Goal: Task Accomplishment & Management: Use online tool/utility

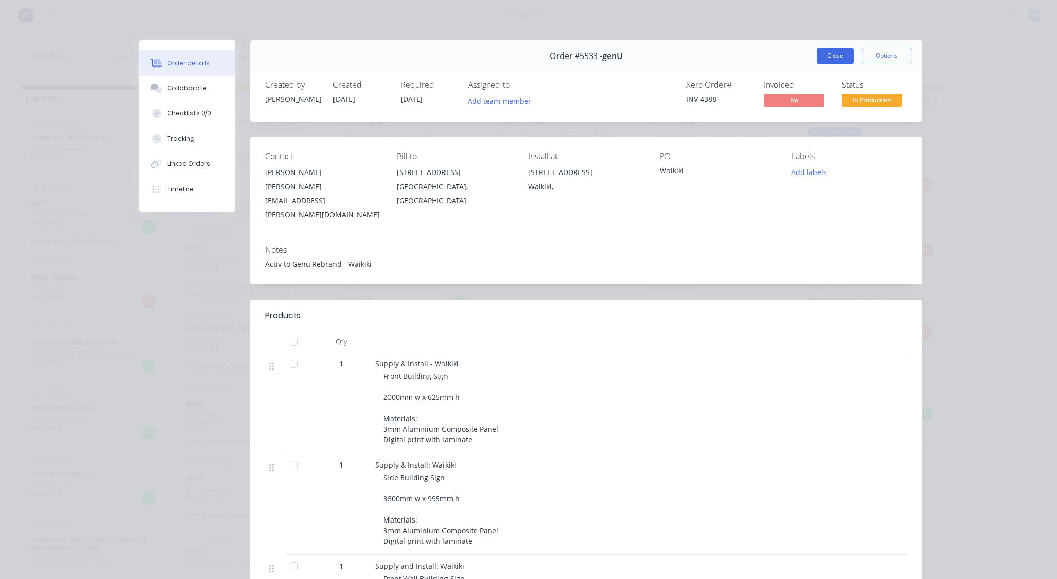
click at [845, 50] on button "Close" at bounding box center [834, 56] width 37 height 16
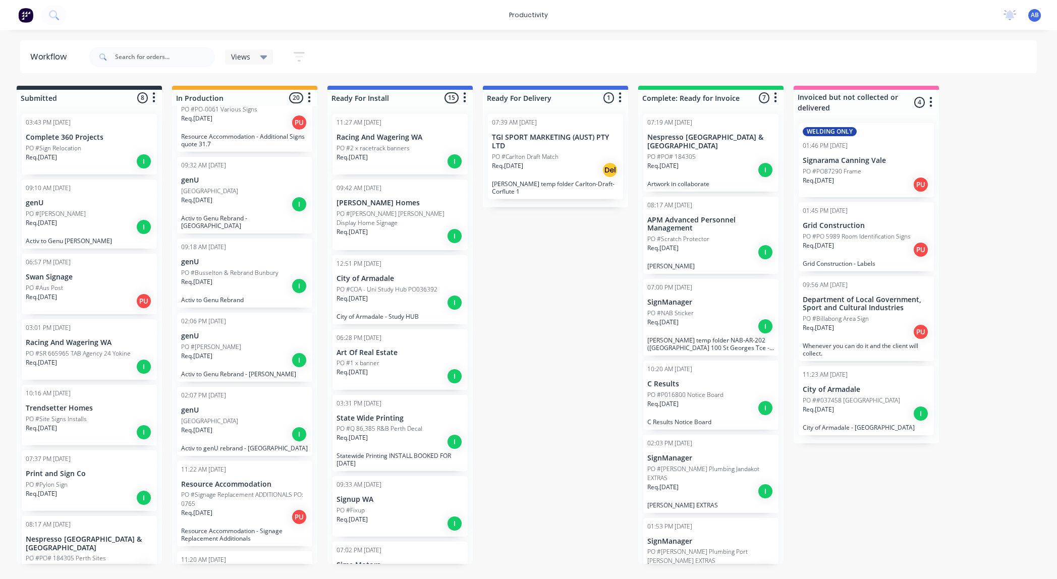
scroll to position [184, 0]
click at [276, 260] on p "genU" at bounding box center [244, 264] width 127 height 9
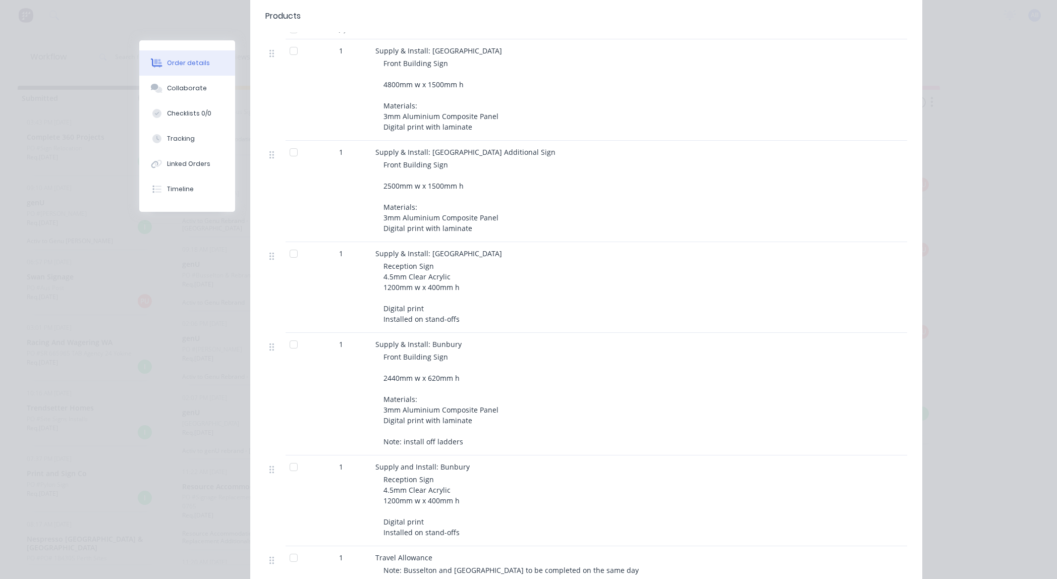
scroll to position [0, 0]
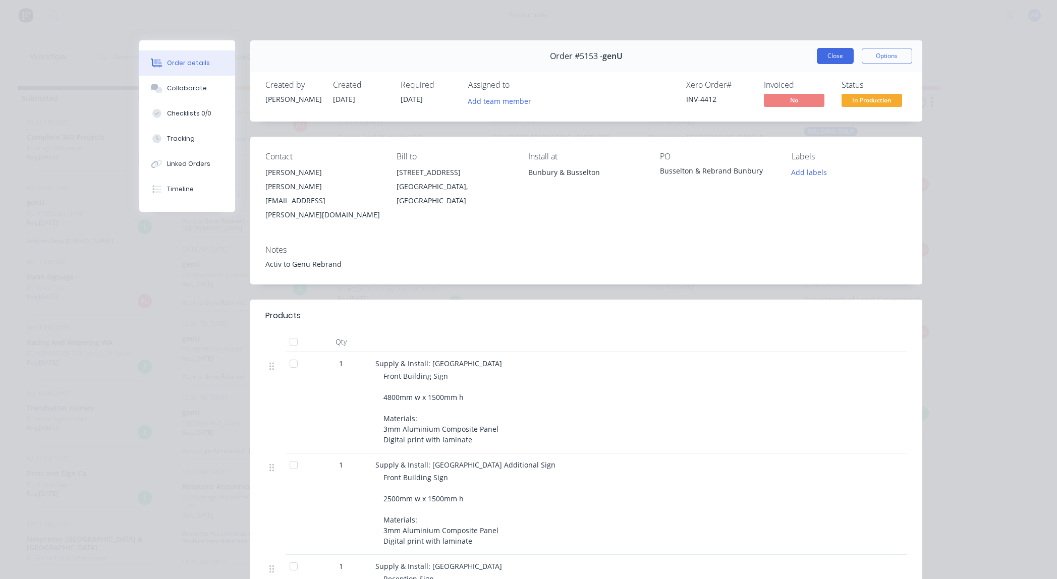
click at [837, 56] on button "Close" at bounding box center [834, 56] width 37 height 16
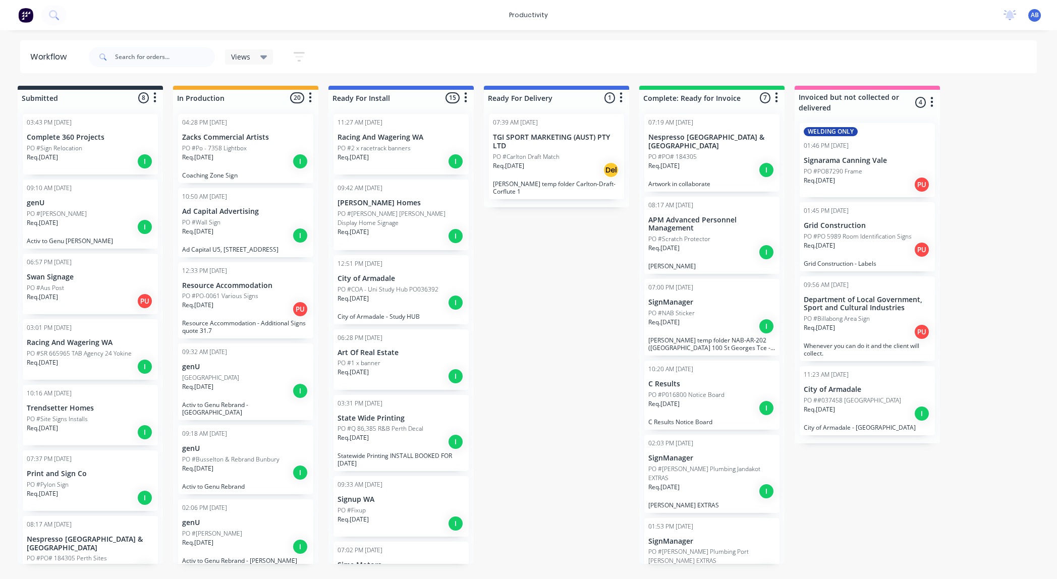
click at [302, 56] on icon "button" at bounding box center [299, 57] width 8 height 2
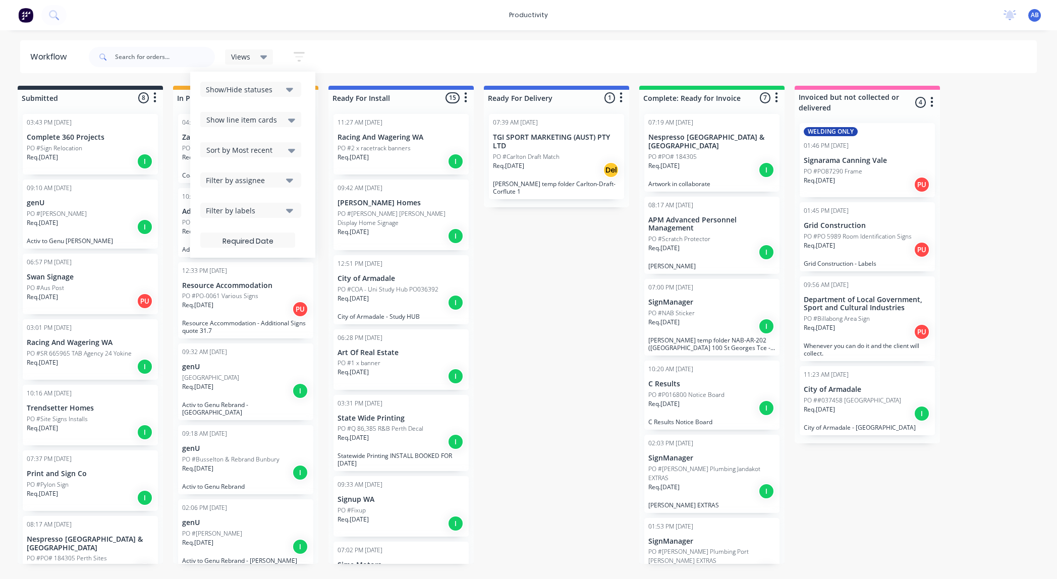
click at [302, 56] on icon "button" at bounding box center [299, 57] width 8 height 2
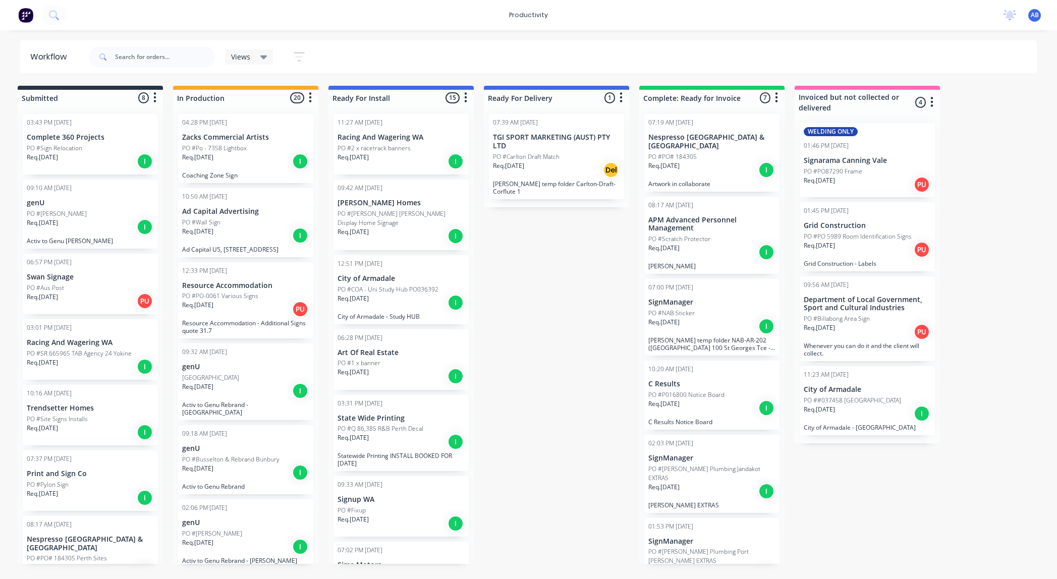
click at [254, 57] on div "Views" at bounding box center [249, 56] width 36 height 9
click at [296, 56] on icon "button" at bounding box center [299, 57] width 8 height 2
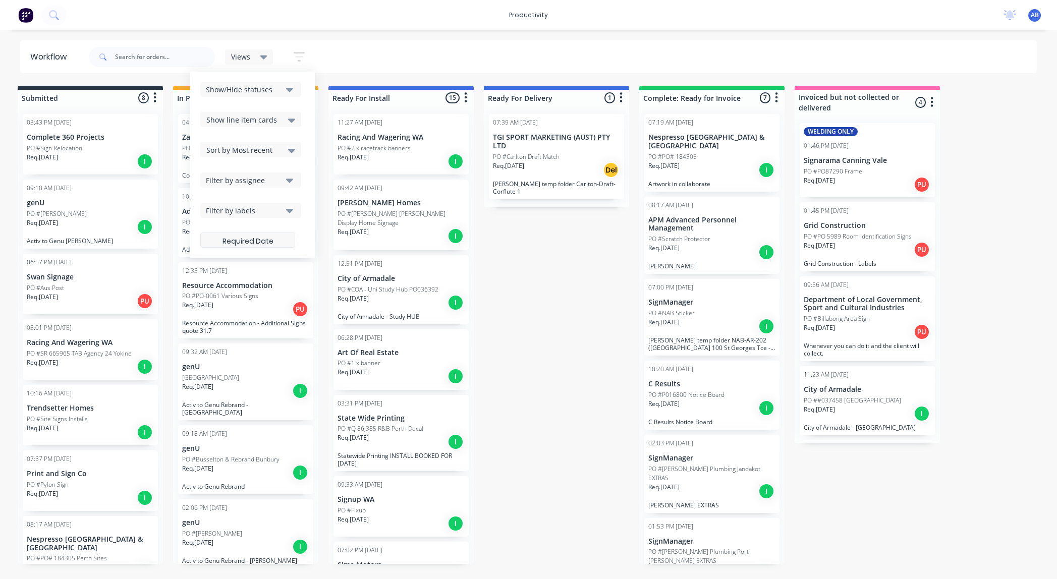
click at [239, 241] on label at bounding box center [247, 239] width 95 height 15
click at [239, 241] on input at bounding box center [248, 241] width 94 height 20
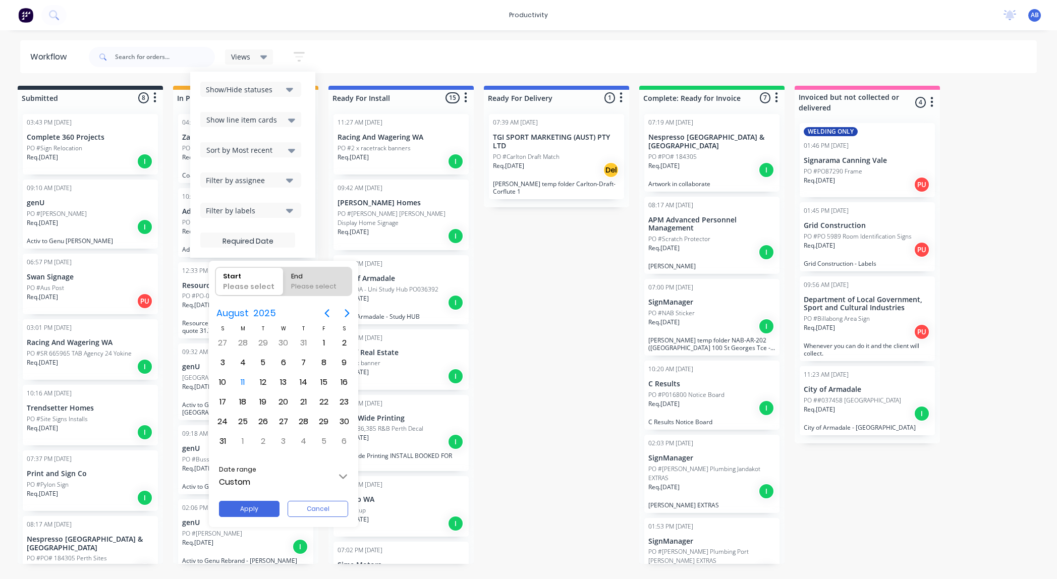
click at [357, 36] on div at bounding box center [528, 289] width 1218 height 740
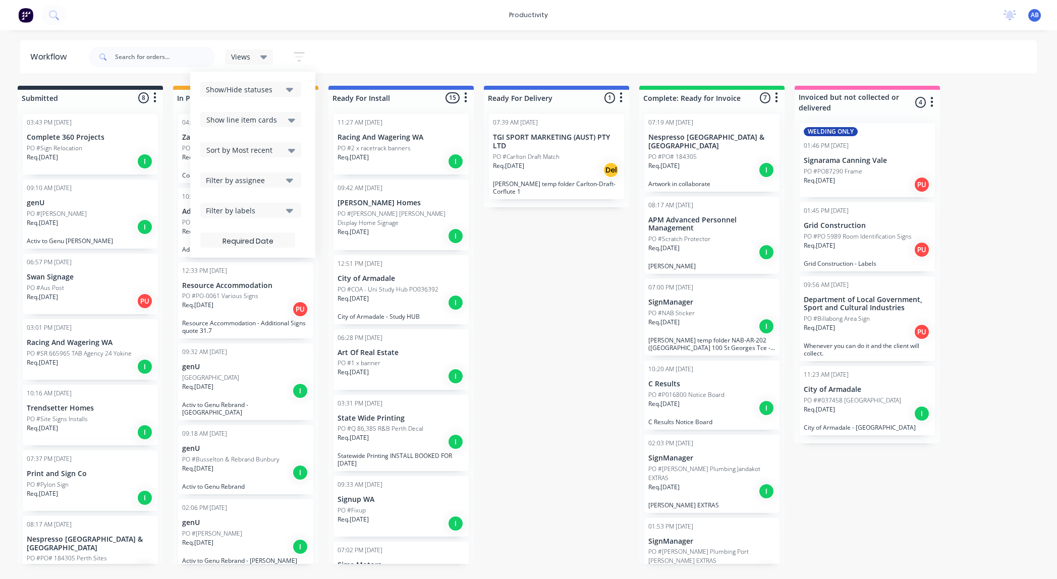
click at [357, 36] on div "productivity productivity Workflow Planner Delivery Scheduling Timesheets No ne…" at bounding box center [524, 259] width 1057 height 518
click at [259, 42] on div "Views Save new view None (Default) edit 123123 edit Show/Hide statuses Show lin…" at bounding box center [201, 57] width 229 height 30
click at [237, 51] on div "Views" at bounding box center [249, 56] width 48 height 15
click at [252, 39] on div "productivity productivity Workflow Planner Delivery Scheduling Timesheets No ne…" at bounding box center [524, 259] width 1057 height 518
click at [263, 30] on div "productivity productivity Workflow Planner Delivery Scheduling Timesheets No ne…" at bounding box center [524, 259] width 1057 height 518
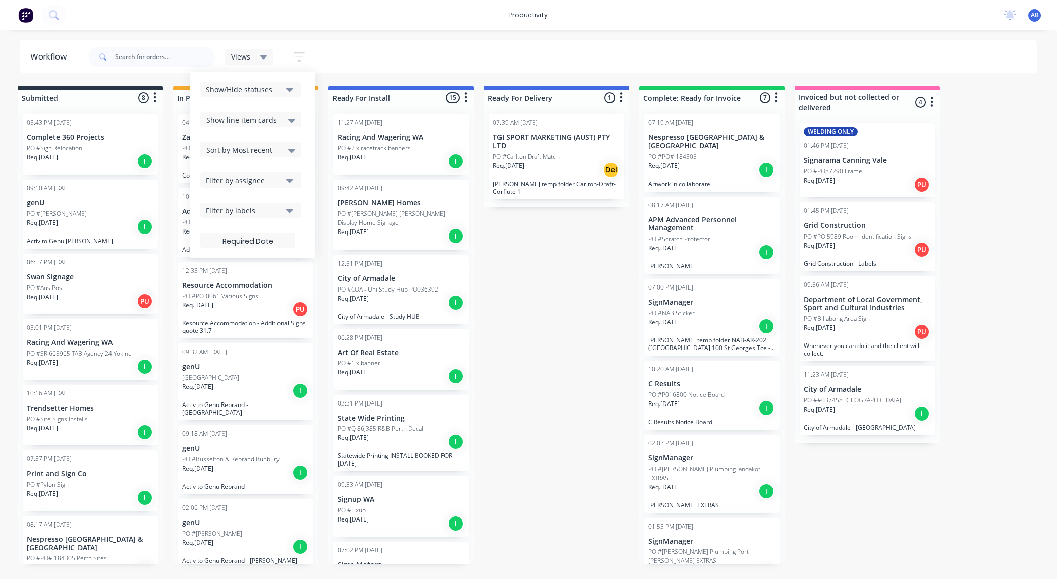
scroll to position [0, 7]
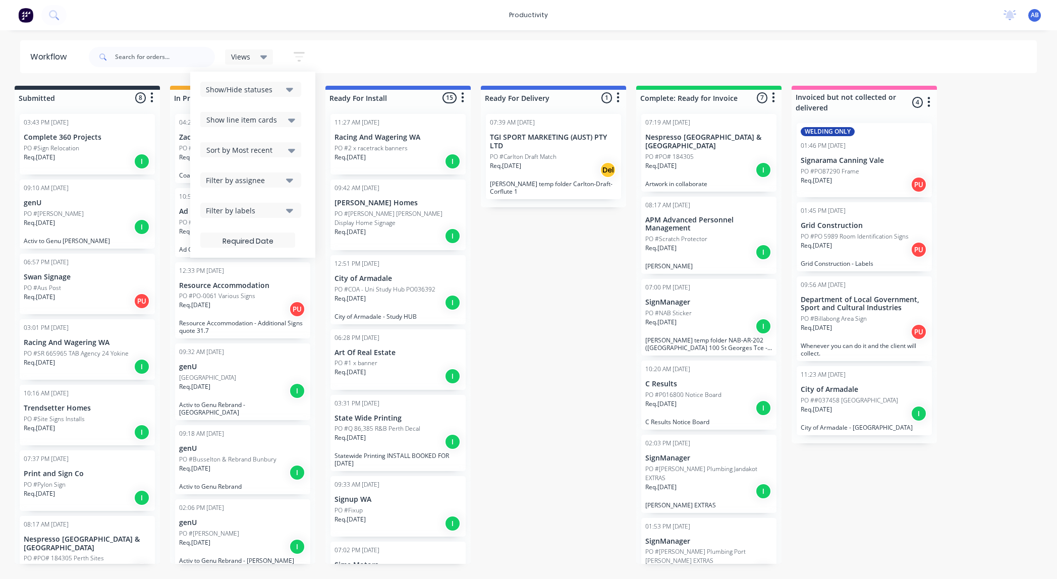
click at [255, 32] on div "productivity productivity Workflow Planner Delivery Scheduling Timesheets No ne…" at bounding box center [521, 259] width 1057 height 518
click at [285, 32] on div "productivity productivity Workflow Planner Delivery Scheduling Timesheets No ne…" at bounding box center [521, 259] width 1057 height 518
drag, startPoint x: 288, startPoint y: 32, endPoint x: 319, endPoint y: 35, distance: 31.4
click at [293, 33] on div "productivity productivity Workflow Planner Delivery Scheduling Timesheets No ne…" at bounding box center [521, 259] width 1057 height 518
drag, startPoint x: 319, startPoint y: 35, endPoint x: 368, endPoint y: 51, distance: 51.2
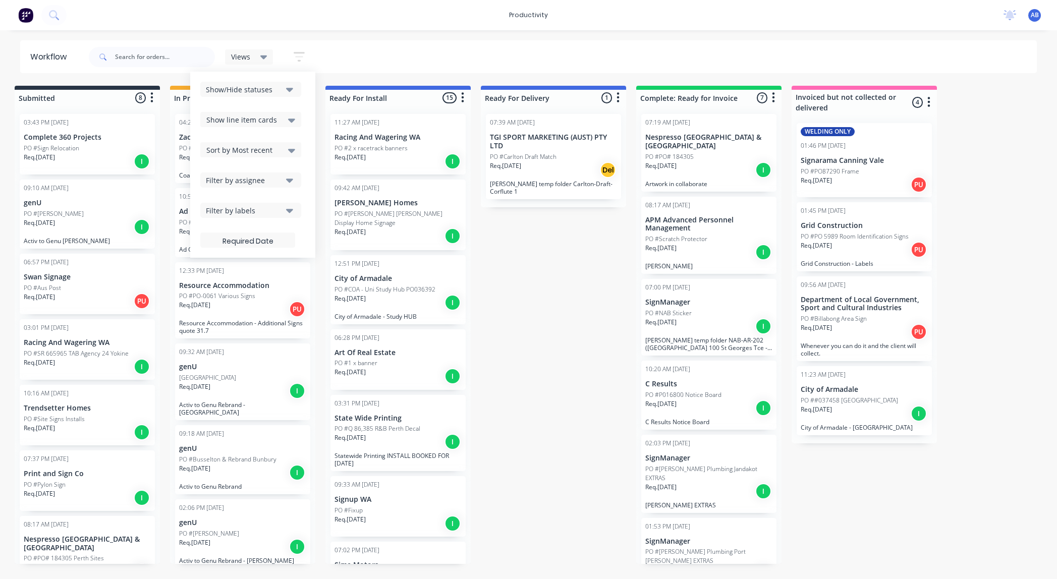
click at [322, 36] on div "productivity productivity Workflow Planner Delivery Scheduling Timesheets No ne…" at bounding box center [521, 259] width 1057 height 518
click at [368, 51] on div "Views Save new view None (Default) edit 123123 edit Show/Hide statuses Show lin…" at bounding box center [562, 57] width 950 height 30
click at [303, 60] on icon "button" at bounding box center [299, 56] width 11 height 13
drag, startPoint x: 301, startPoint y: 59, endPoint x: 277, endPoint y: 57, distance: 23.8
click at [301, 59] on icon "button" at bounding box center [299, 56] width 11 height 13
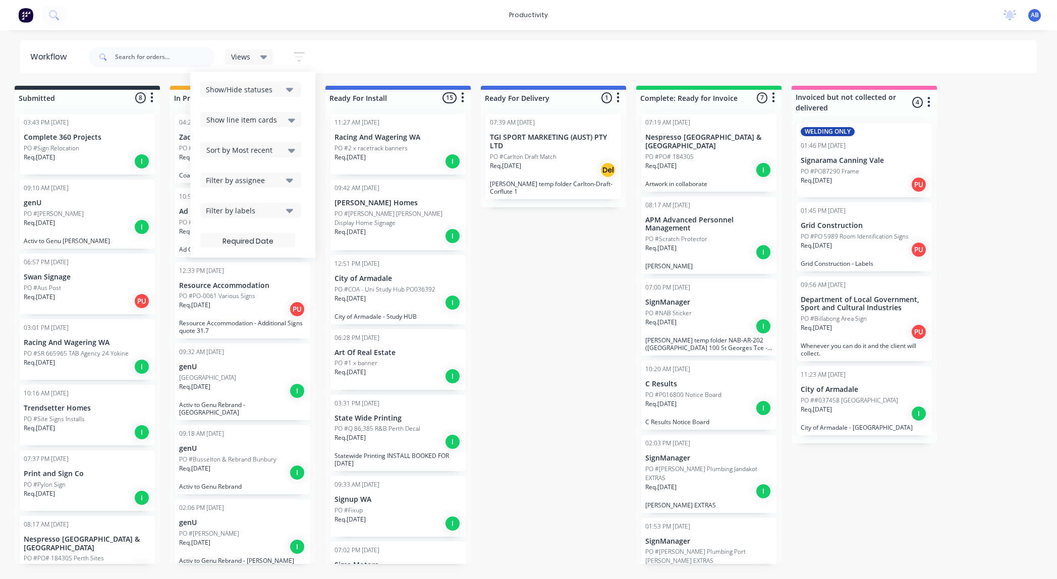
click at [257, 59] on div "Views" at bounding box center [249, 56] width 36 height 9
click at [350, 153] on button "edit" at bounding box center [349, 152] width 13 height 11
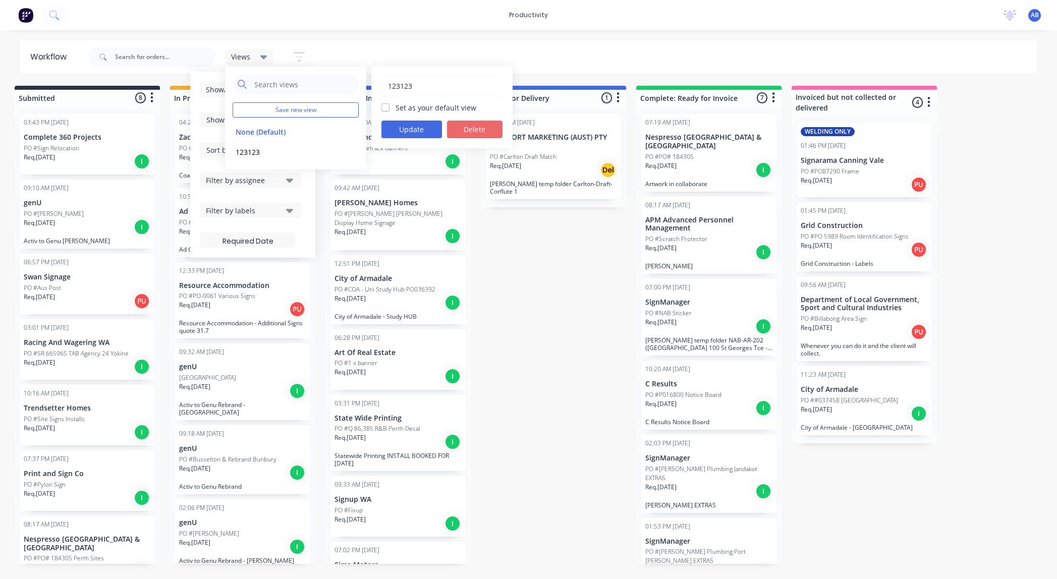
click at [482, 129] on button "Delete" at bounding box center [474, 130] width 55 height 18
click at [376, 35] on div "productivity productivity Workflow Planner Delivery Scheduling Timesheets No ne…" at bounding box center [521, 259] width 1057 height 518
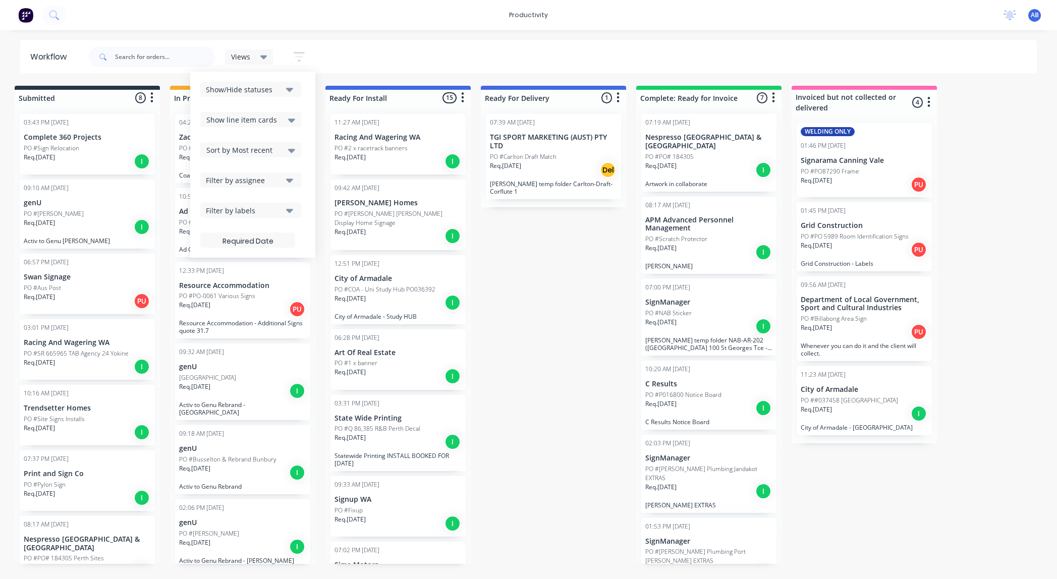
click at [374, 33] on div "productivity productivity Workflow Planner Delivery Scheduling Timesheets No ne…" at bounding box center [521, 259] width 1057 height 518
drag, startPoint x: 327, startPoint y: 63, endPoint x: 334, endPoint y: 60, distance: 8.1
click at [328, 62] on div "Views Save new view None (Default) edit 123123 edit Show/Hide statuses Show lin…" at bounding box center [562, 57] width 950 height 30
click at [345, 55] on div "Views Save new view None (Default) edit 123123 edit Show/Hide statuses Show lin…" at bounding box center [562, 57] width 950 height 30
click at [399, 88] on div "Ready For Install 15 Sort By Created date Required date Order number Customer n…" at bounding box center [397, 96] width 145 height 20
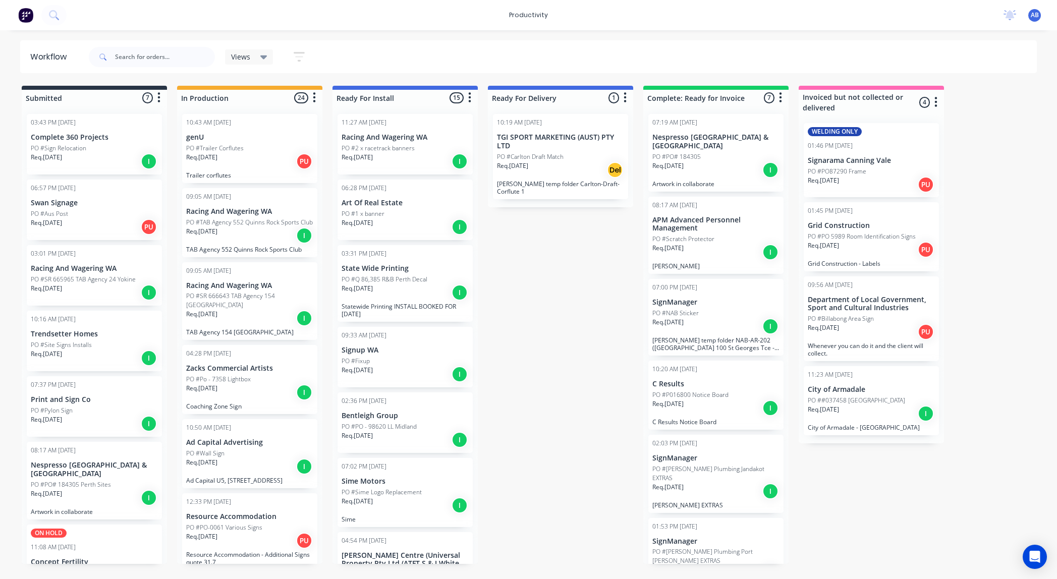
click at [313, 97] on icon "button" at bounding box center [314, 98] width 3 height 10
click at [280, 123] on button "Sort By" at bounding box center [269, 119] width 101 height 17
click at [343, 139] on date "Required date" at bounding box center [373, 141] width 101 height 17
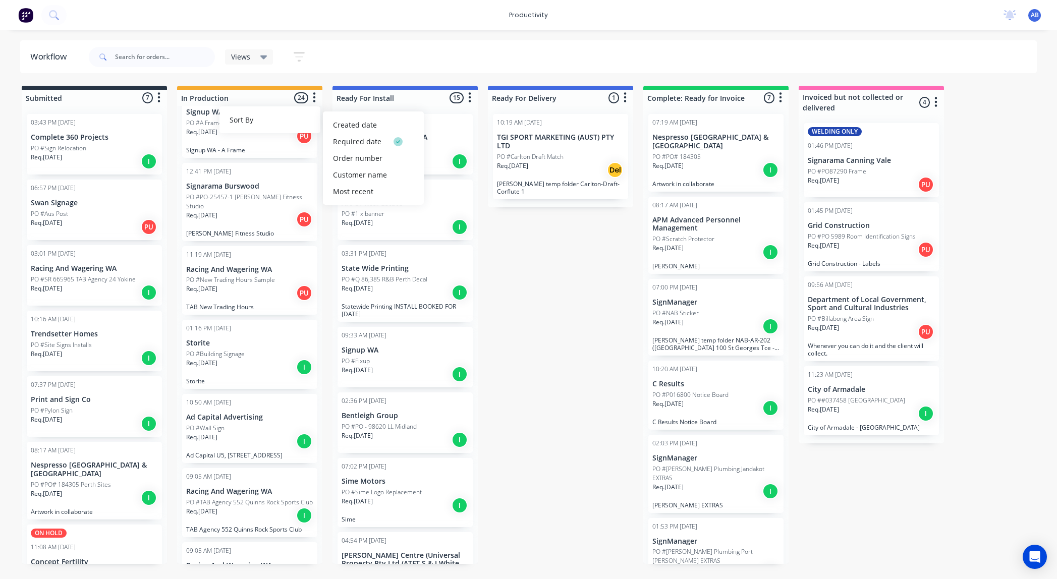
scroll to position [160, 0]
click at [264, 483] on p "Racing And Wagering WA" at bounding box center [249, 487] width 127 height 9
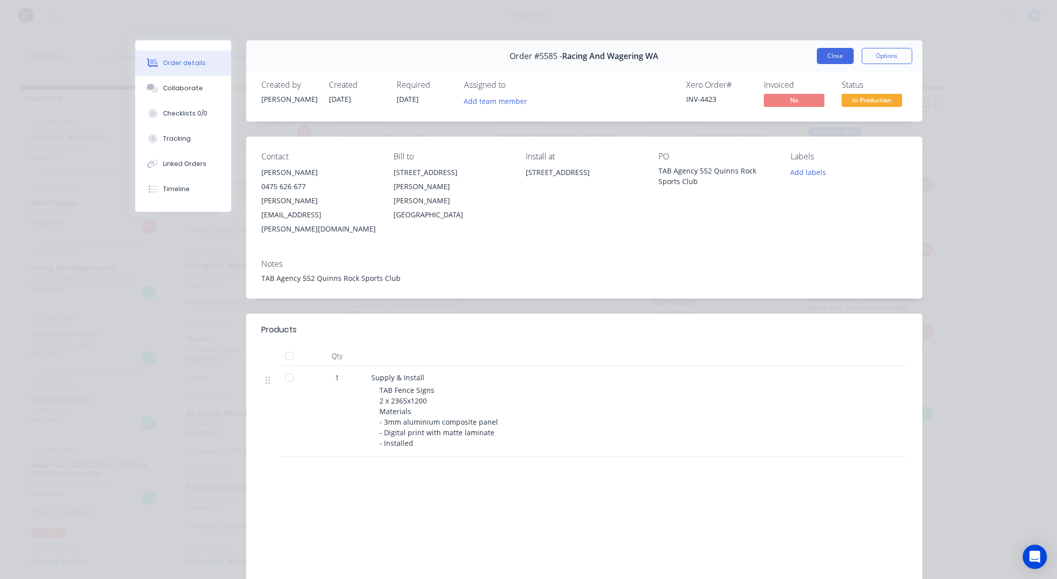
click at [829, 52] on button "Close" at bounding box center [834, 56] width 37 height 16
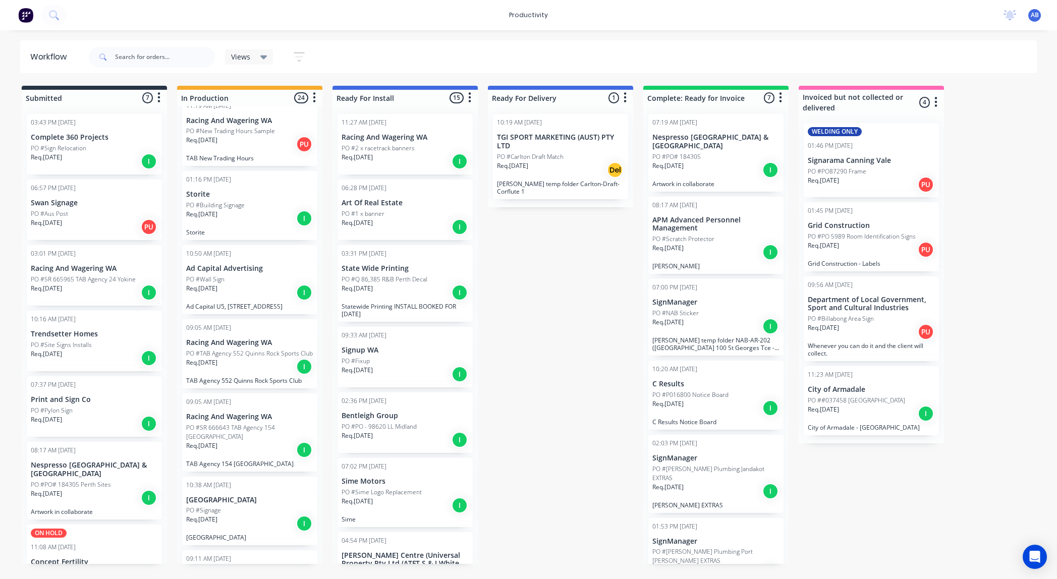
scroll to position [308, 0]
click at [263, 424] on p "PO #SR 666643 TAB Agency 154 Rockingham" at bounding box center [249, 430] width 127 height 18
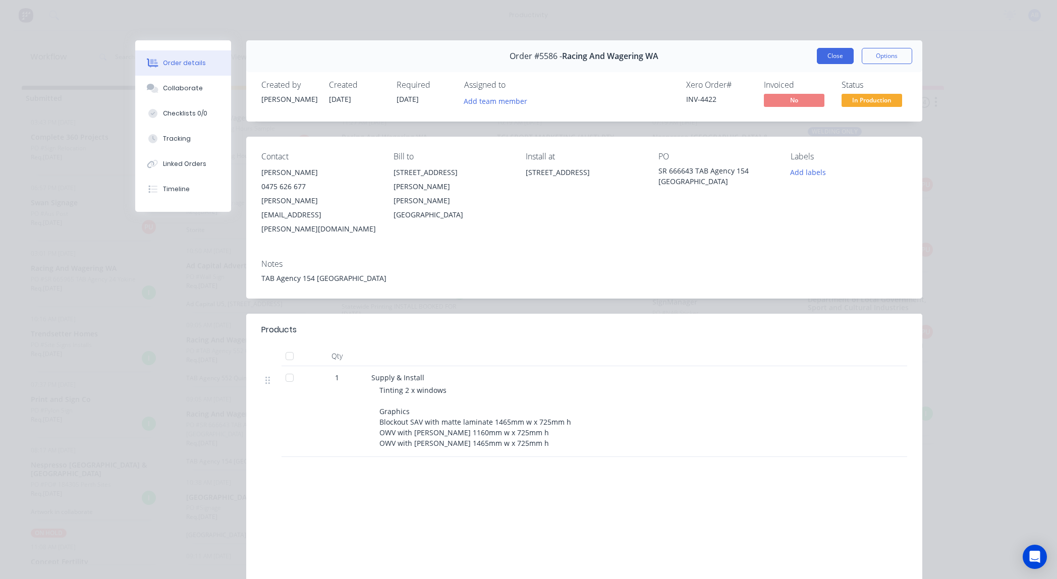
click at [830, 51] on button "Close" at bounding box center [834, 56] width 37 height 16
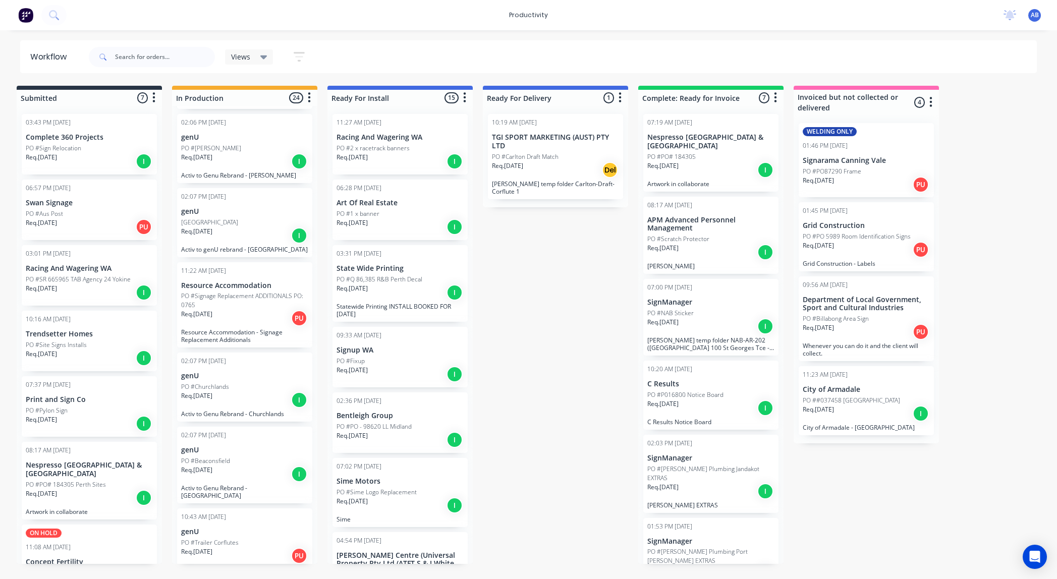
scroll to position [1354, 0]
